Goal: Task Accomplishment & Management: Manage account settings

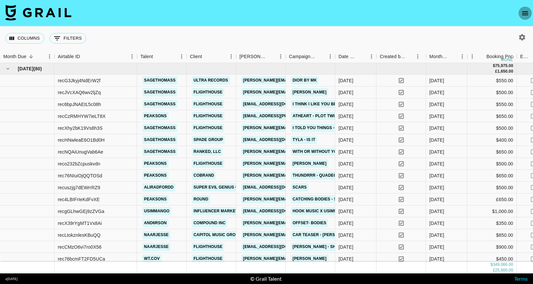
click at [522, 13] on icon "open drawer" at bounding box center [525, 13] width 8 height 8
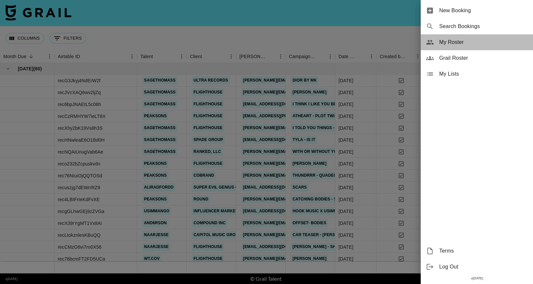
click at [468, 45] on span "My Roster" at bounding box center [483, 42] width 88 height 8
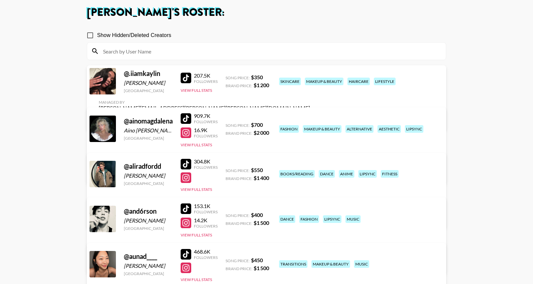
scroll to position [35, 0]
click at [189, 79] on div at bounding box center [186, 78] width 11 height 11
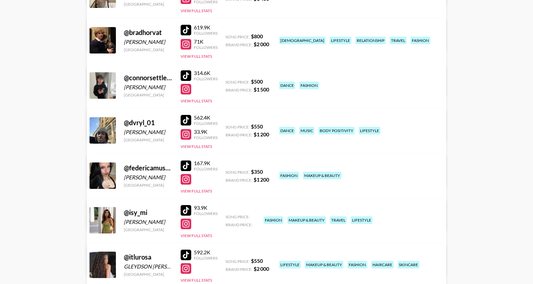
scroll to position [398, 0]
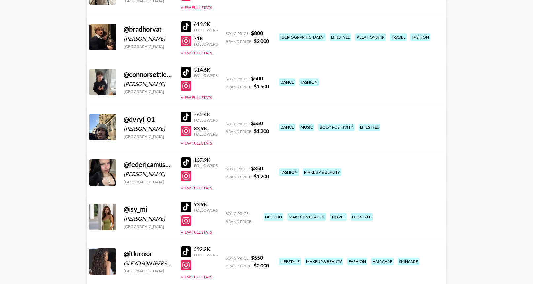
click at [310, 257] on link "View/Edit Details" at bounding box center [204, 260] width 211 height 7
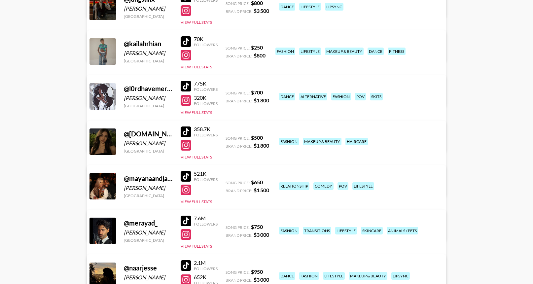
scroll to position [882, 0]
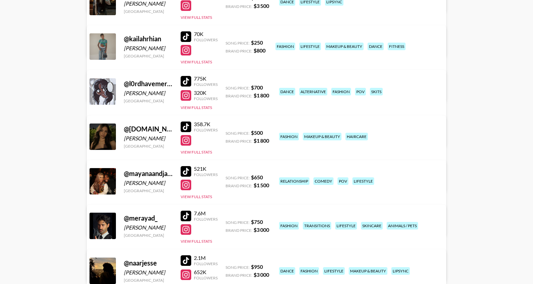
click at [200, 110] on div "@ l0rdhavemercii Mercy Salami United States 775K Followers 320K Followers View …" at bounding box center [266, 108] width 359 height 77
click at [202, 109] on button "View Full Stats" at bounding box center [196, 107] width 31 height 5
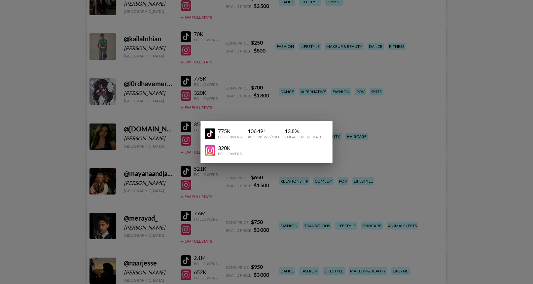
click at [274, 106] on div at bounding box center [266, 142] width 533 height 284
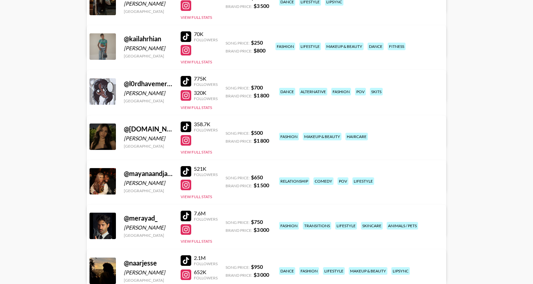
click at [310, 132] on link "View/Edit Details" at bounding box center [204, 135] width 211 height 7
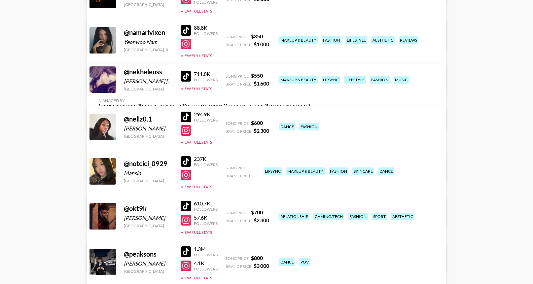
scroll to position [1162, 0]
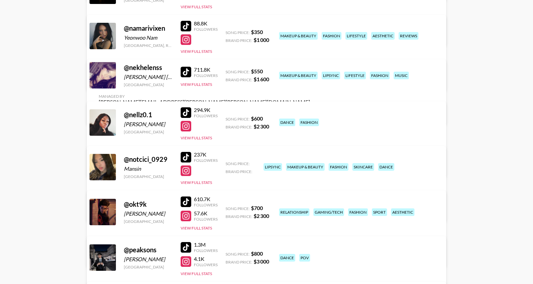
click at [310, 207] on link "View/Edit Details" at bounding box center [204, 210] width 211 height 7
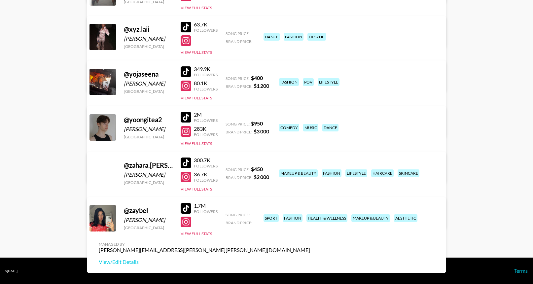
scroll to position [2056, 0]
click at [204, 234] on button "View Full Stats" at bounding box center [196, 233] width 31 height 5
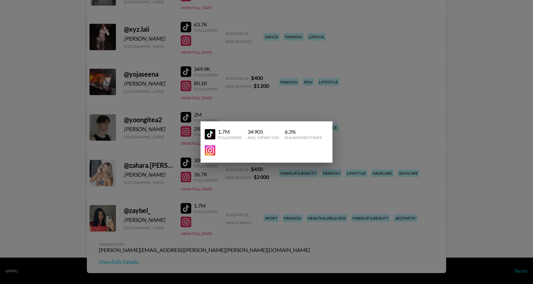
click at [240, 185] on div at bounding box center [266, 142] width 533 height 284
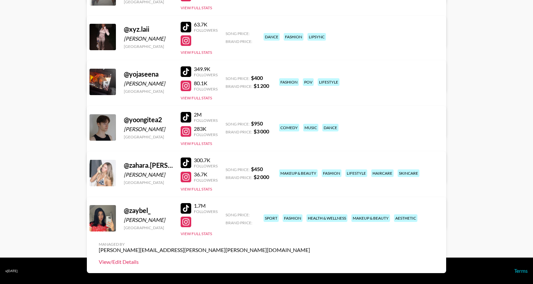
click at [310, 259] on link "View/Edit Details" at bounding box center [204, 262] width 211 height 7
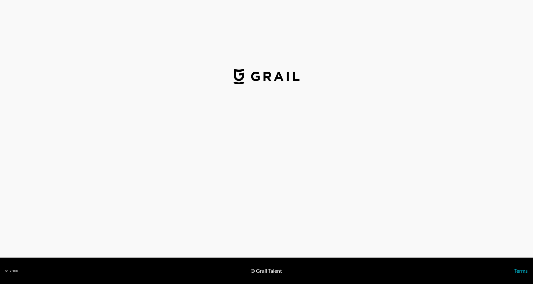
select select "USD"
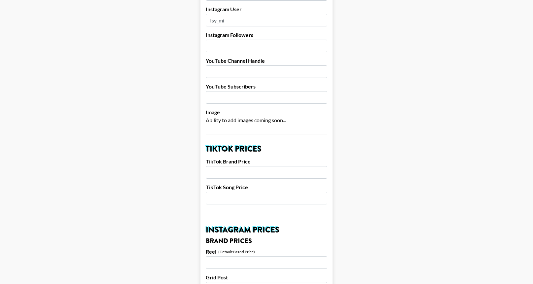
scroll to position [134, 0]
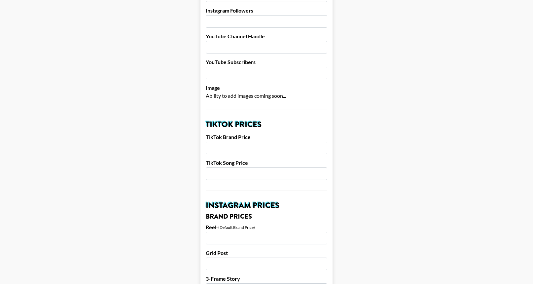
click at [233, 142] on input "number" at bounding box center [267, 148] width 122 height 13
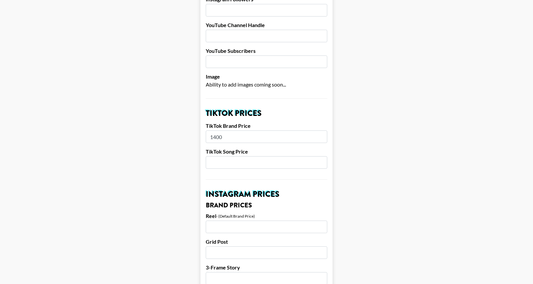
scroll to position [148, 0]
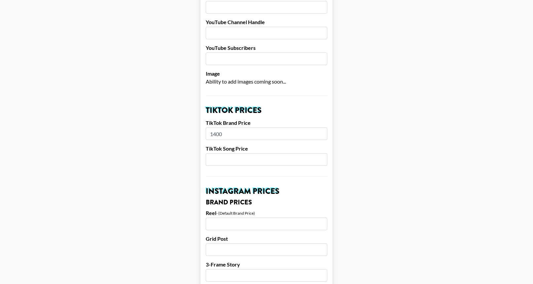
type input "1400"
click at [272, 218] on input "number" at bounding box center [267, 224] width 122 height 13
type input "1400"
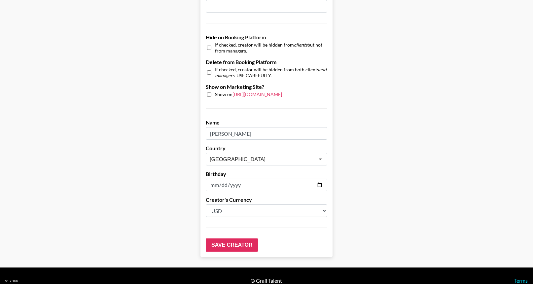
scroll to position [611, 0]
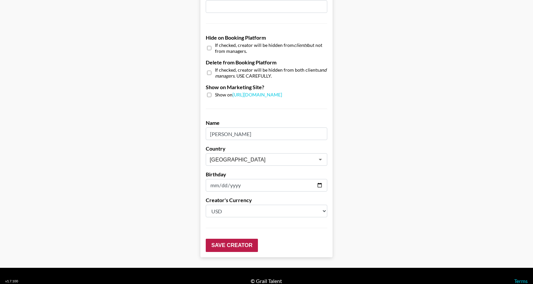
click at [228, 239] on input "Save Creator" at bounding box center [232, 245] width 52 height 13
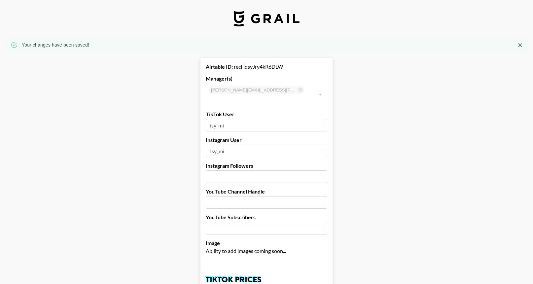
scroll to position [0, 0]
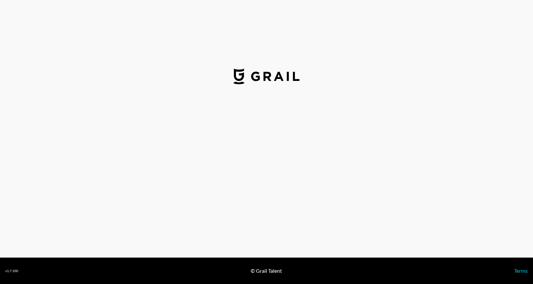
select select "USD"
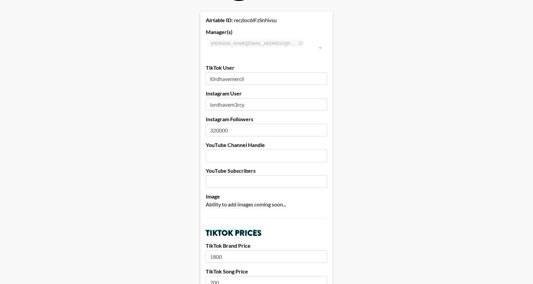
scroll to position [76, 0]
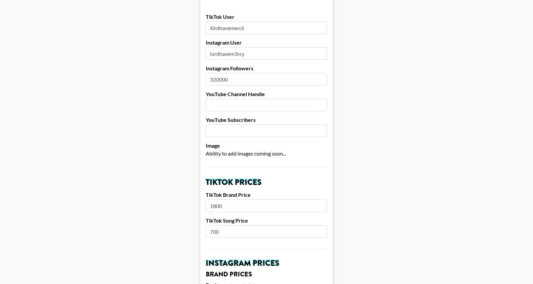
click at [219, 199] on input "1800" at bounding box center [267, 205] width 122 height 13
type input "2000"
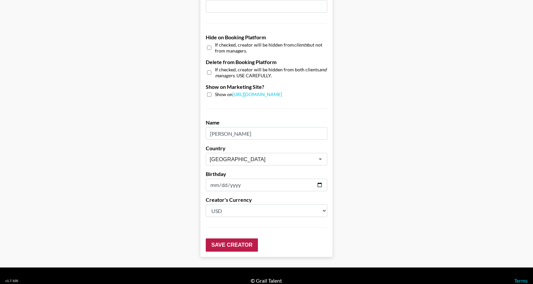
scroll to position [611, 0]
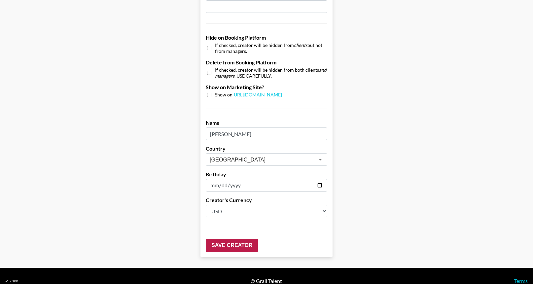
click at [223, 239] on input "Save Creator" at bounding box center [232, 245] width 52 height 13
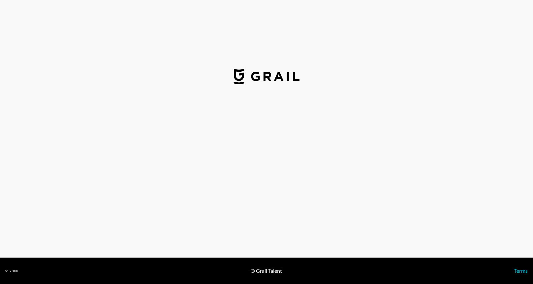
select select "USD"
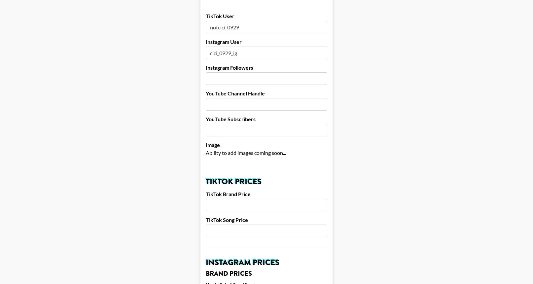
scroll to position [170, 0]
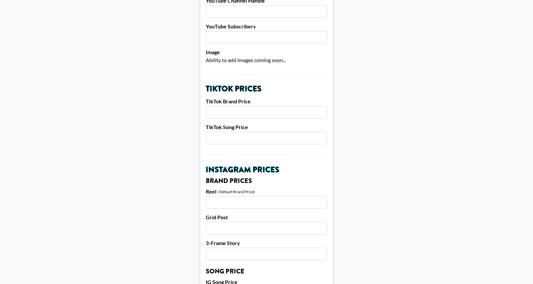
click at [241, 106] on input "number" at bounding box center [267, 112] width 122 height 13
click at [239, 132] on input "number" at bounding box center [267, 138] width 122 height 13
type input "400"
click at [241, 106] on input "number" at bounding box center [267, 112] width 122 height 13
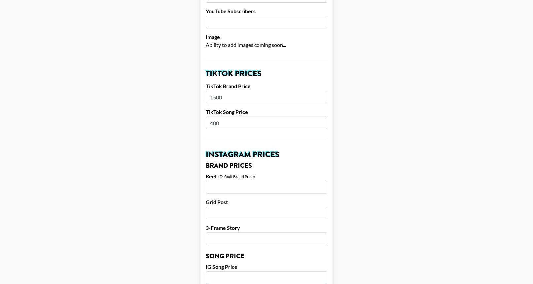
scroll to position [185, 0]
type input "1500"
click at [242, 181] on input "number" at bounding box center [267, 187] width 122 height 13
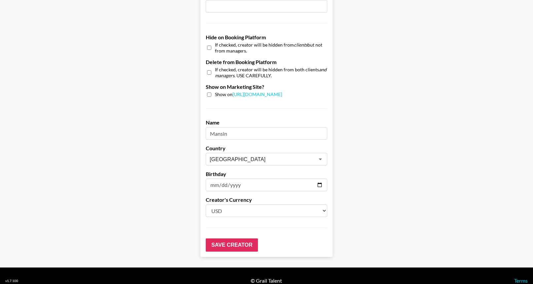
scroll to position [611, 0]
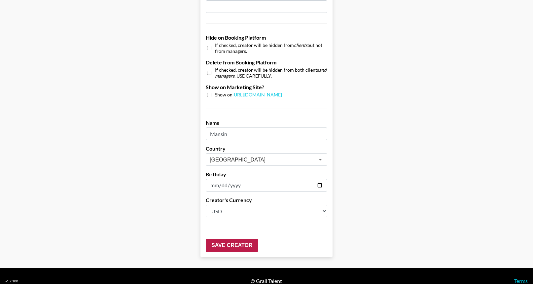
click at [233, 239] on input "Save Creator" at bounding box center [232, 245] width 52 height 13
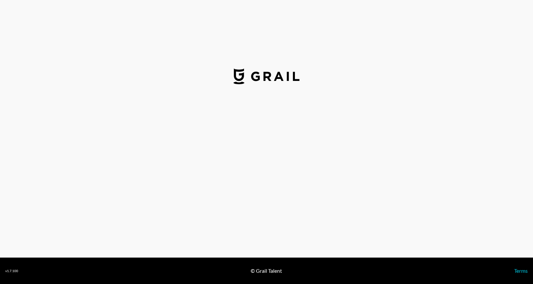
select select "USD"
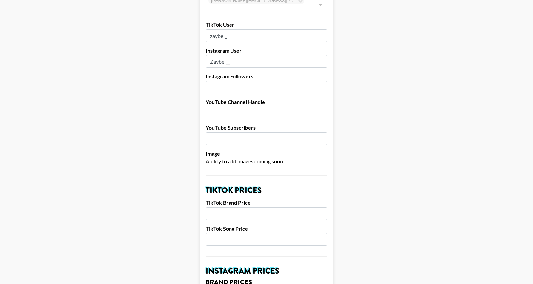
scroll to position [72, 0]
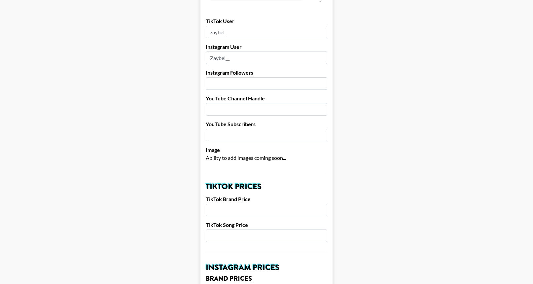
click at [223, 229] on input "number" at bounding box center [267, 235] width 122 height 13
type input "600"
click at [233, 204] on input "number" at bounding box center [267, 210] width 122 height 13
type input "2000"
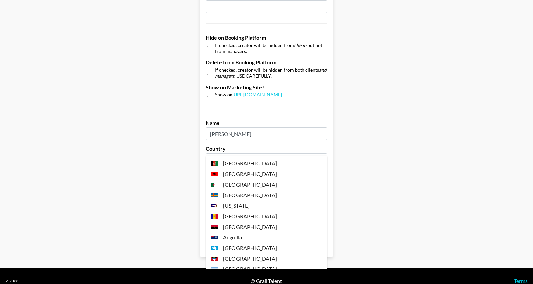
scroll to position [1495, 0]
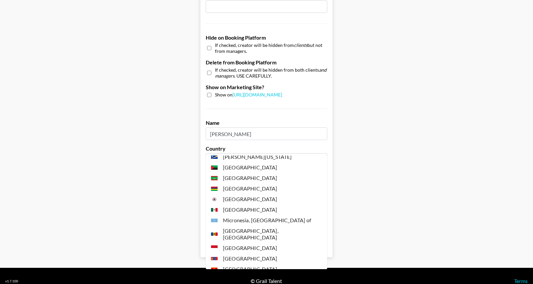
drag, startPoint x: 250, startPoint y: 148, endPoint x: 194, endPoint y: 147, distance: 56.1
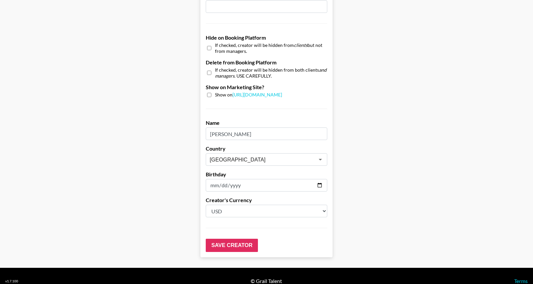
click at [256, 156] on input "[GEOGRAPHIC_DATA]" at bounding box center [258, 160] width 96 height 8
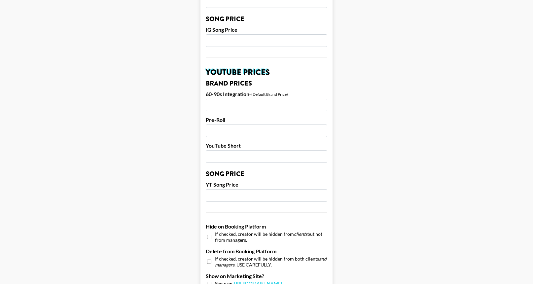
scroll to position [266, 0]
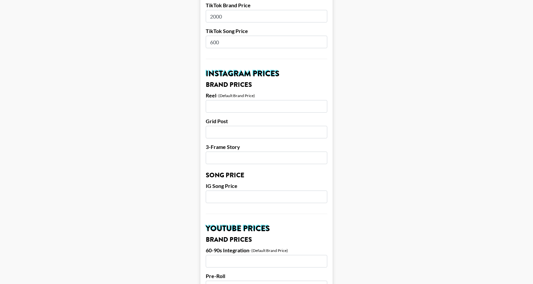
click at [249, 100] on input "number" at bounding box center [267, 106] width 122 height 13
type input "2000"
click at [234, 193] on input "number" at bounding box center [267, 197] width 122 height 13
type input "5"
type input "600"
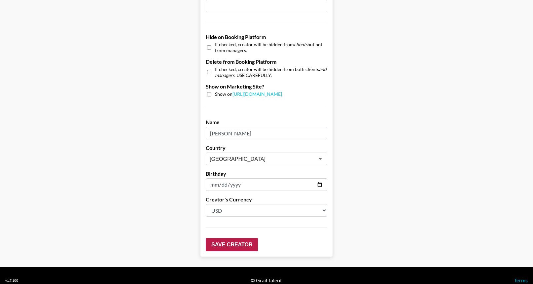
scroll to position [611, 0]
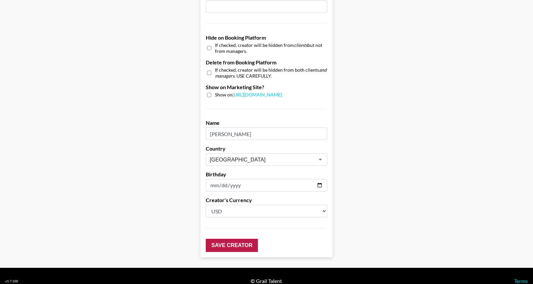
click at [227, 239] on input "Save Creator" at bounding box center [232, 245] width 52 height 13
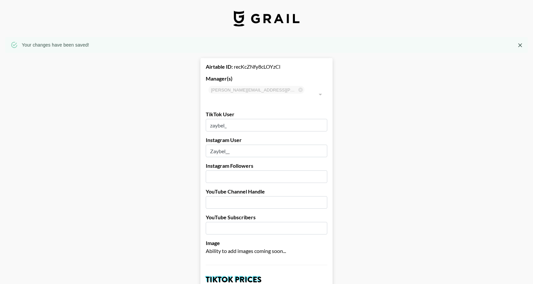
scroll to position [0, 0]
